Goal: Task Accomplishment & Management: Complete application form

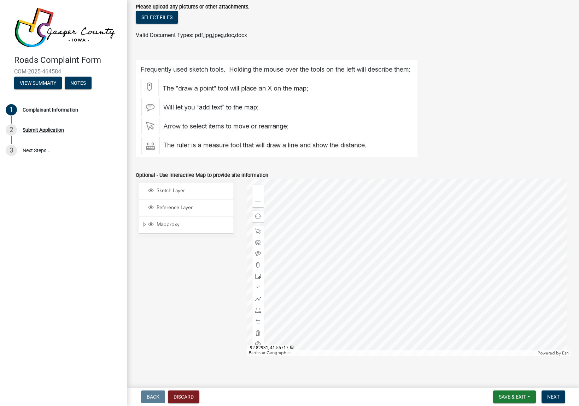
scroll to position [444, 0]
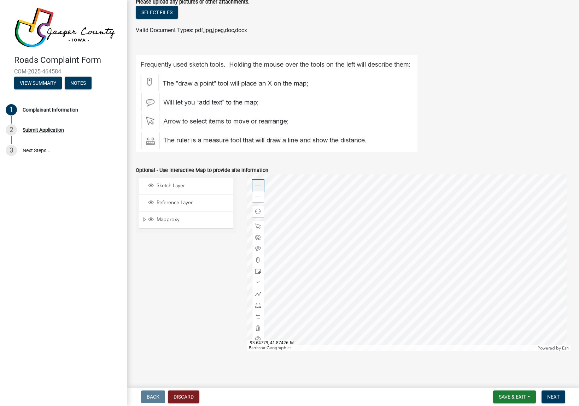
click at [256, 185] on span at bounding box center [258, 186] width 6 height 6
click at [386, 183] on div at bounding box center [408, 263] width 323 height 177
click at [365, 236] on div at bounding box center [408, 263] width 323 height 177
click at [252, 183] on div "Zoom in" at bounding box center [257, 185] width 11 height 11
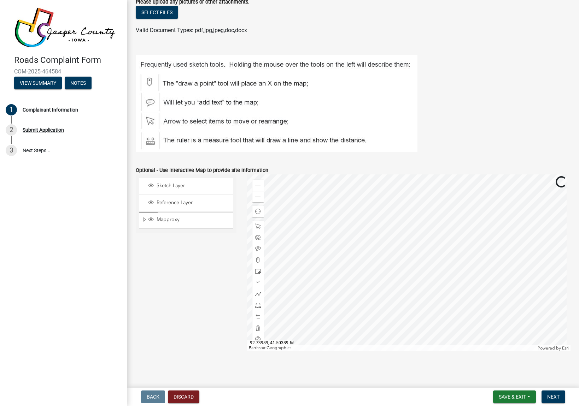
click at [407, 313] on div at bounding box center [408, 263] width 323 height 177
click at [364, 259] on div at bounding box center [408, 263] width 323 height 177
click at [255, 183] on span at bounding box center [258, 186] width 6 height 6
click at [401, 216] on div at bounding box center [408, 263] width 323 height 177
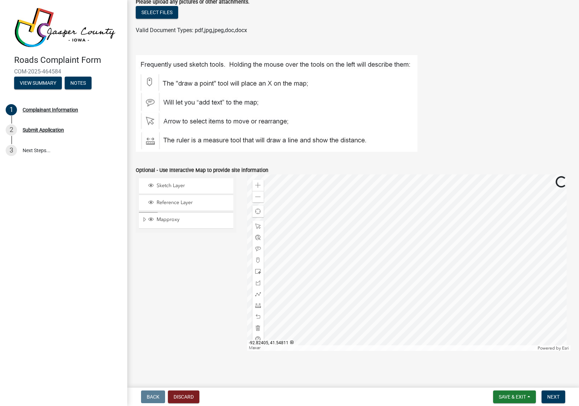
click at [407, 219] on div at bounding box center [408, 263] width 323 height 177
click at [392, 252] on div at bounding box center [408, 263] width 323 height 177
click at [255, 184] on span at bounding box center [258, 186] width 6 height 6
click at [407, 303] on div at bounding box center [408, 263] width 323 height 177
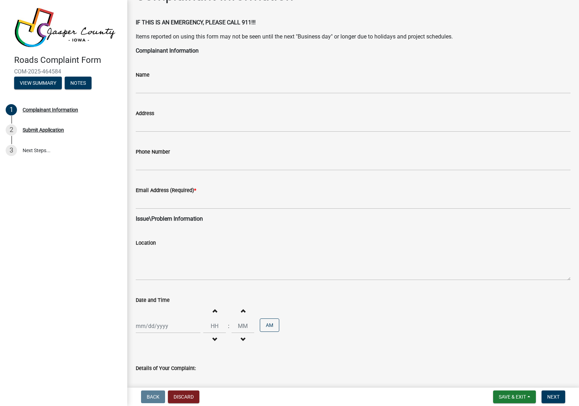
scroll to position [0, 0]
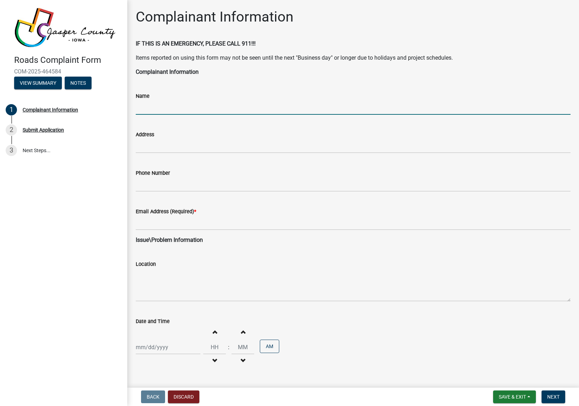
click at [224, 108] on input "Name" at bounding box center [353, 107] width 435 height 14
type input "[PERSON_NAME]"
type input "[STREET_ADDRESS]"
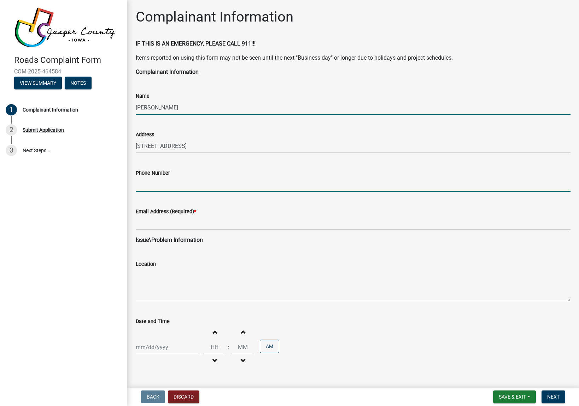
type input "5155545567"
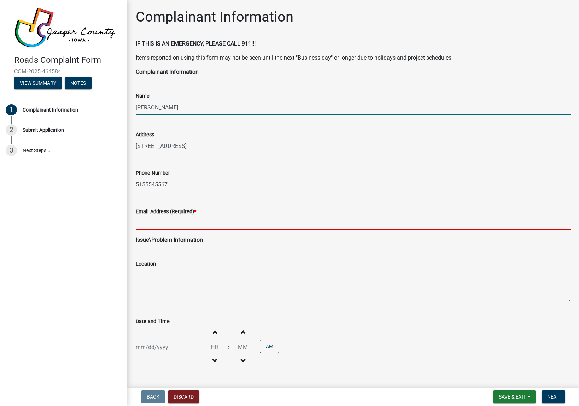
type input "[EMAIL_ADDRESS][DOMAIN_NAME]"
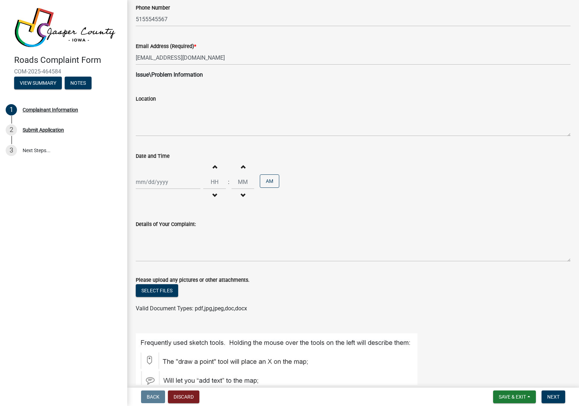
scroll to position [177, 0]
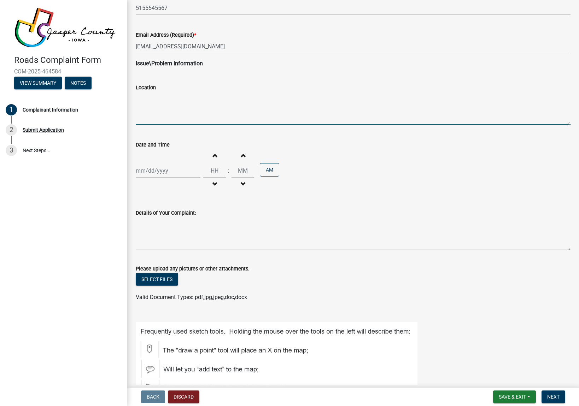
click at [172, 97] on textarea "Location" at bounding box center [353, 108] width 435 height 33
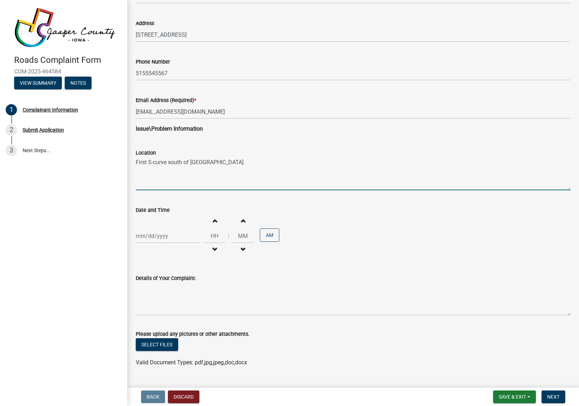
scroll to position [106, 0]
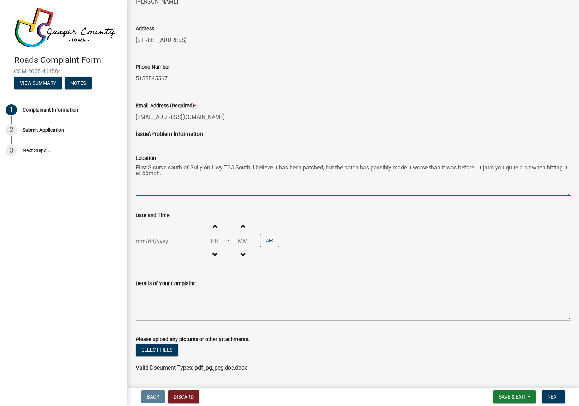
type textarea "First S-curve south of Sully on Hwy T33 South, I believe it has been patched, b…"
click at [156, 243] on div at bounding box center [168, 241] width 65 height 14
select select "8"
select select "2025"
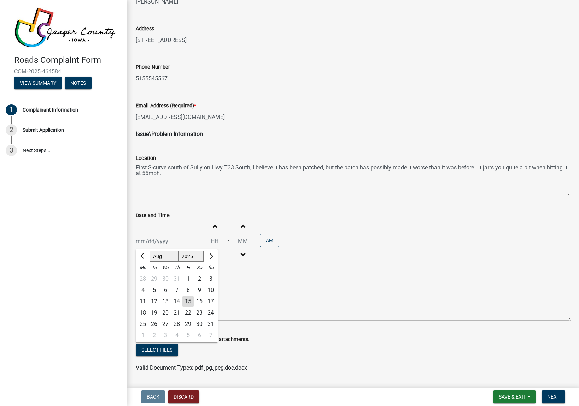
click at [189, 300] on div "15" at bounding box center [187, 301] width 11 height 11
type input "[DATE]"
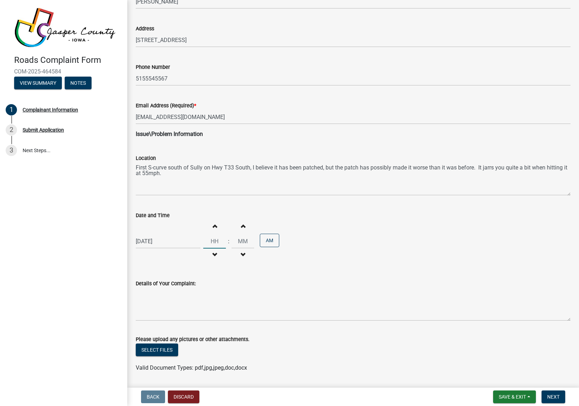
click at [213, 242] on input "Hours" at bounding box center [214, 241] width 23 height 14
type input "04"
type input "26"
click at [272, 241] on button "AM" at bounding box center [269, 240] width 19 height 13
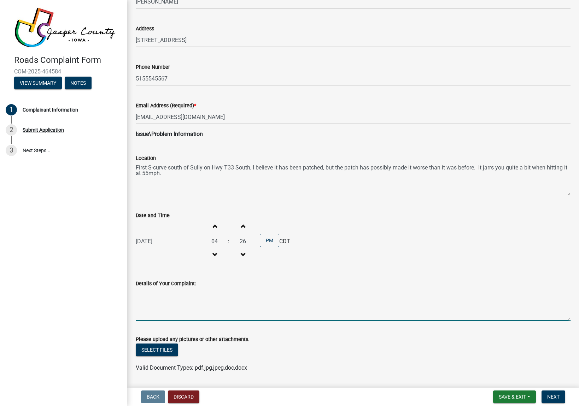
click at [196, 300] on textarea "Details of Your Complaint:" at bounding box center [353, 304] width 435 height 33
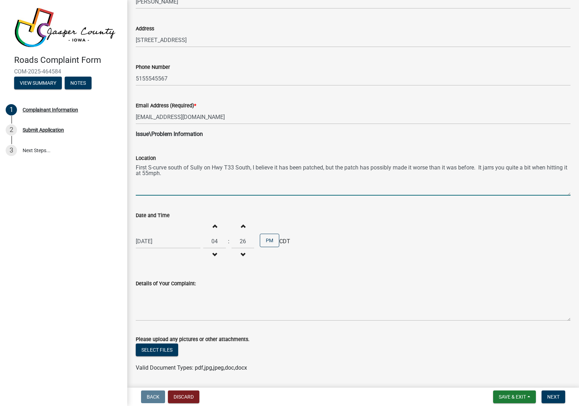
drag, startPoint x: 252, startPoint y: 166, endPoint x: 313, endPoint y: 184, distance: 63.6
click at [313, 184] on textarea "First S-curve south of Sully on Hwy T33 South, I believe it has been patched, b…" at bounding box center [353, 179] width 435 height 33
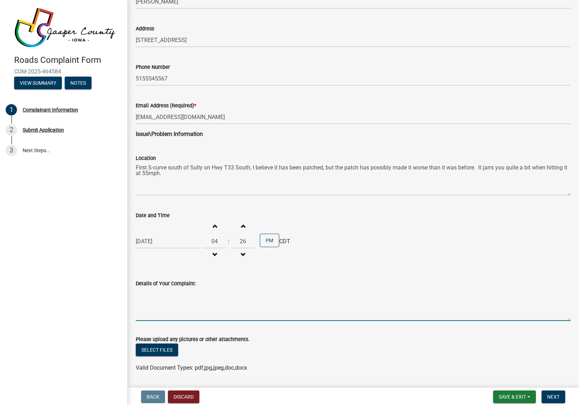
click at [198, 301] on textarea "Details of Your Complaint:" at bounding box center [353, 304] width 435 height 33
paste textarea "I believe it has been patched, but the patch has possibly made it worse than it…"
type textarea "I believe it has been patched, but the patch has possibly made it worse than it…"
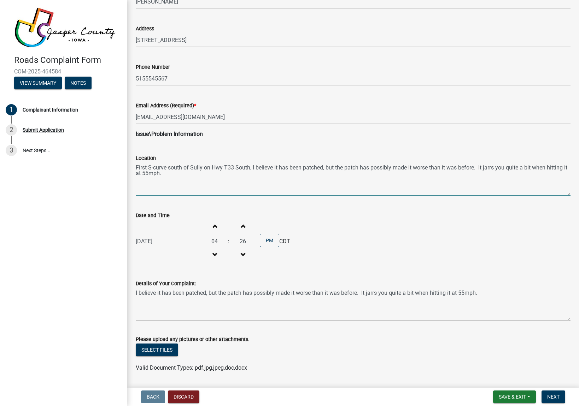
drag, startPoint x: 252, startPoint y: 166, endPoint x: 259, endPoint y: 187, distance: 21.3
click at [259, 186] on textarea "First S-curve south of Sully on Hwy T33 South, I believe it has been patched, b…" at bounding box center [353, 179] width 435 height 33
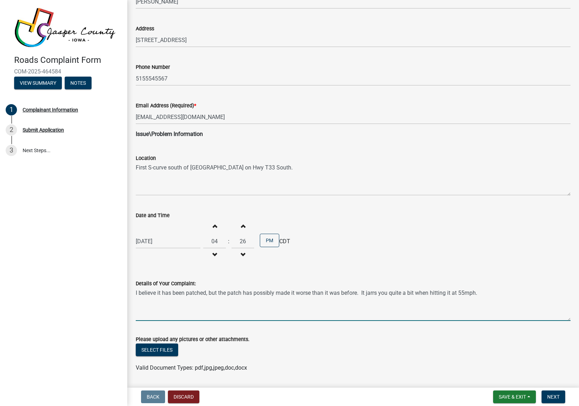
click at [158, 293] on textarea "I believe it has been patched, but the patch has possibly made it worse than it…" at bounding box center [353, 304] width 435 height 33
click at [266, 169] on textarea "First S-curve south of [GEOGRAPHIC_DATA] on Hwy T33 South." at bounding box center [353, 179] width 435 height 33
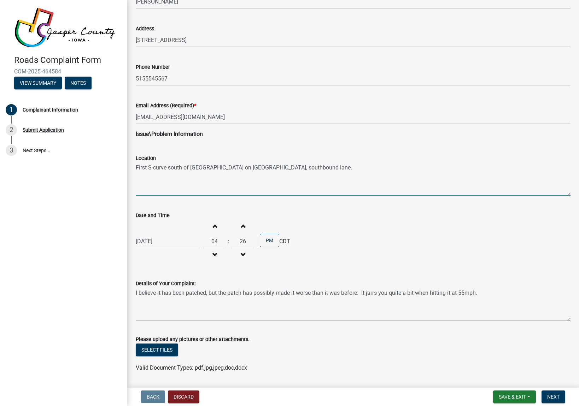
type textarea "First S-curve south of [GEOGRAPHIC_DATA] on [GEOGRAPHIC_DATA], southbound lane."
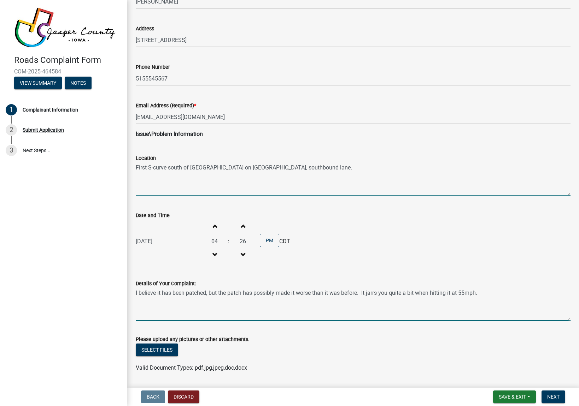
click at [267, 293] on textarea "I believe it has been patched, but the patch has possibly made it worse than it…" at bounding box center [353, 304] width 435 height 33
click at [268, 293] on textarea "I believe it has been patched, but the patch has possibly made it worse than it…" at bounding box center [353, 304] width 435 height 33
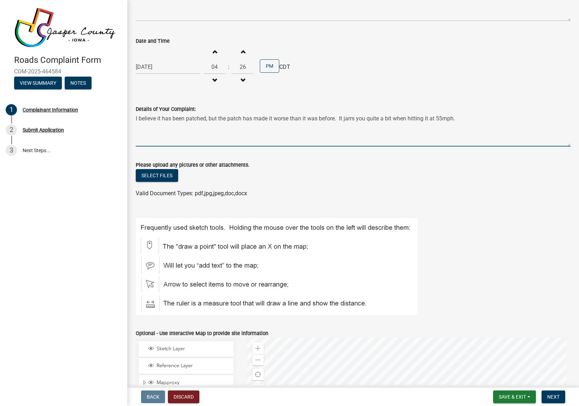
scroll to position [283, 0]
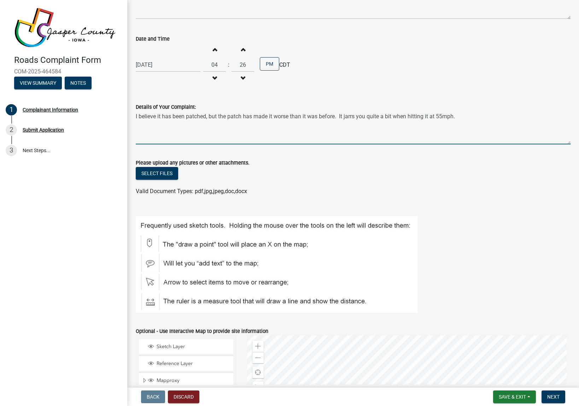
click at [407, 121] on textarea "I believe it has been patched, but the patch has made it worse than it was befo…" at bounding box center [353, 127] width 435 height 33
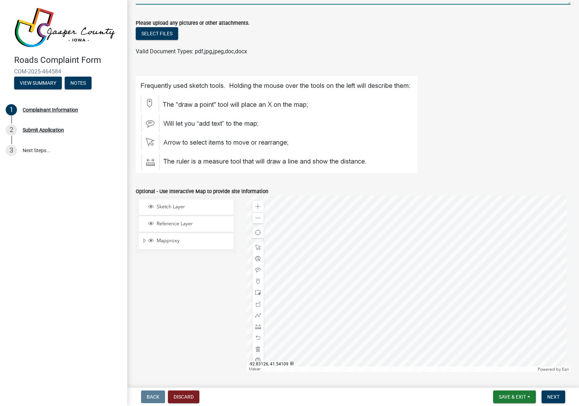
scroll to position [424, 0]
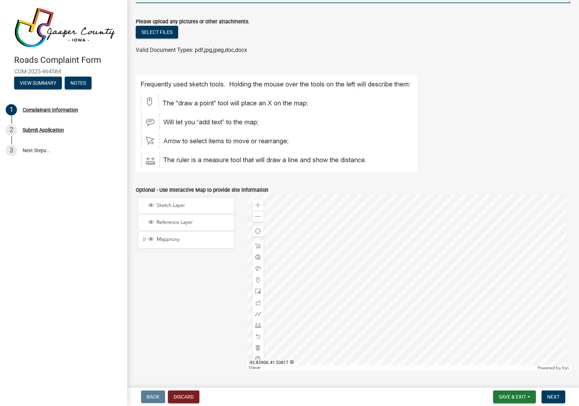
type textarea "I believe it has been patched, but the patch has made it worse than it was befo…"
click at [177, 205] on span "Sketch Layer" at bounding box center [193, 205] width 76 height 6
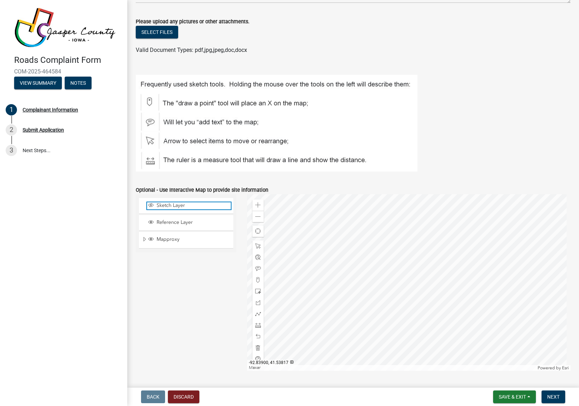
click at [176, 206] on span "Sketch Layer" at bounding box center [193, 205] width 76 height 6
click at [257, 279] on span at bounding box center [258, 280] width 6 height 6
click at [359, 285] on div at bounding box center [408, 282] width 323 height 177
click at [358, 275] on div at bounding box center [408, 282] width 323 height 177
click at [407, 395] on span "Next" at bounding box center [553, 397] width 12 height 6
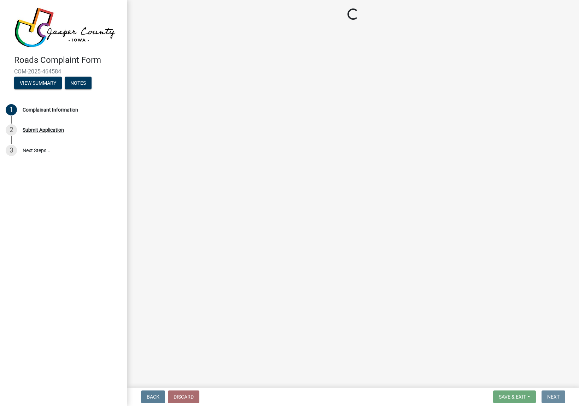
scroll to position [0, 0]
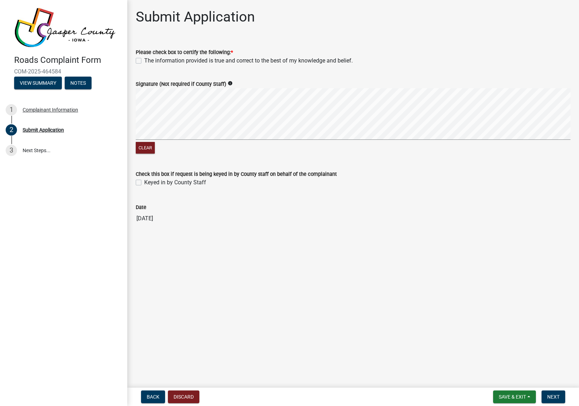
click at [144, 61] on label "The information provided is true and correct to the best of my knowledge and be…" at bounding box center [248, 61] width 208 height 8
click at [144, 61] on input "The information provided is true and correct to the best of my knowledge and be…" at bounding box center [146, 59] width 5 height 5
checkbox input "true"
click at [407, 396] on span "Next" at bounding box center [553, 397] width 12 height 6
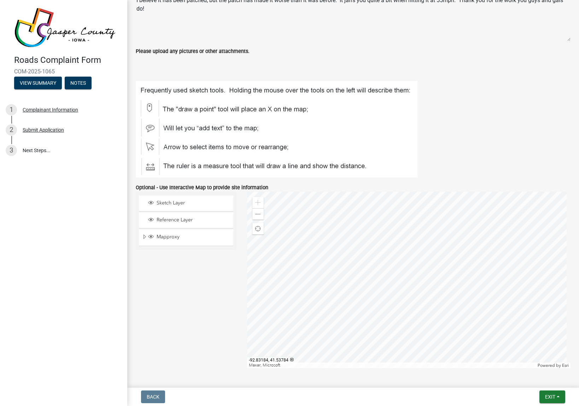
scroll to position [452, 0]
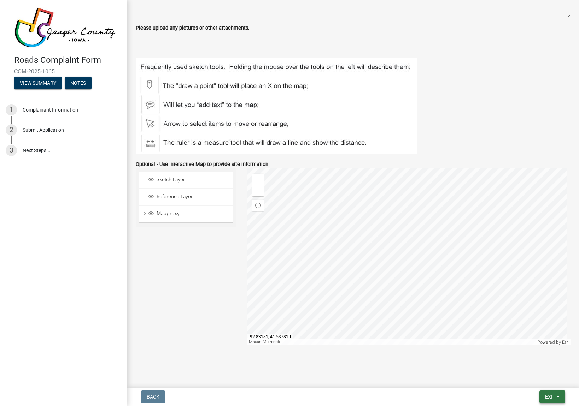
click at [407, 395] on span "Exit" at bounding box center [550, 397] width 10 height 6
click at [407, 378] on button "Save & Exit" at bounding box center [537, 378] width 57 height 17
